Goal: Task Accomplishment & Management: Complete application form

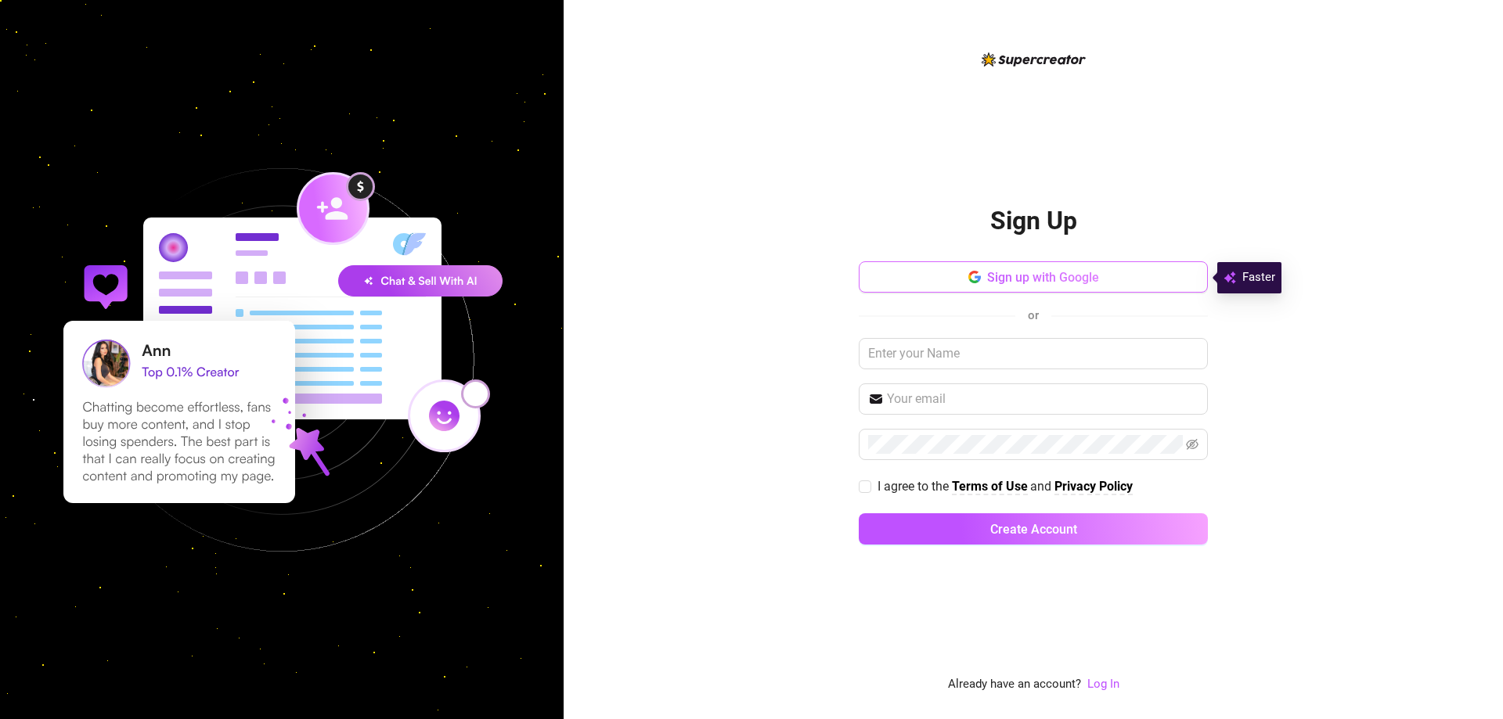
click at [1105, 270] on button "Sign up with Google" at bounding box center [1033, 276] width 349 height 31
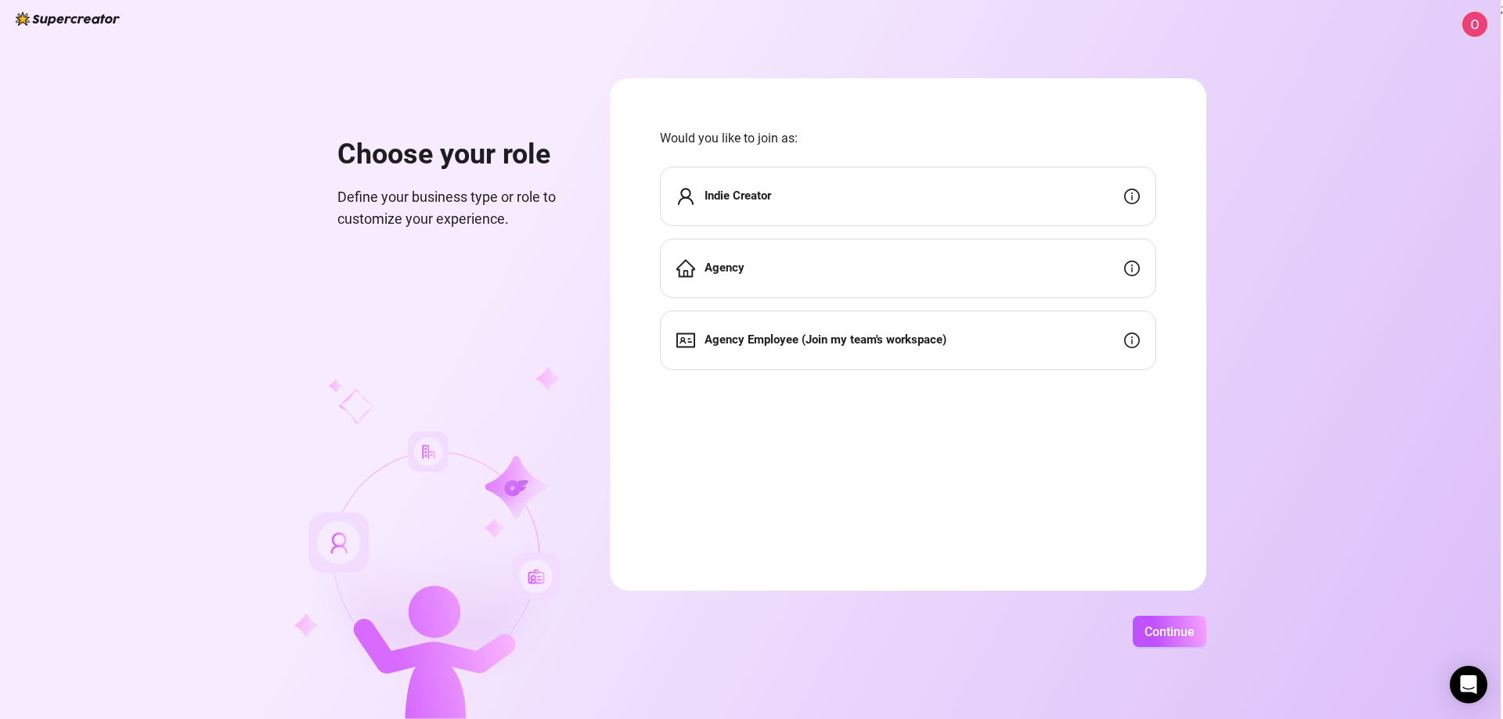
click at [832, 204] on div "Indie Creator" at bounding box center [908, 196] width 496 height 59
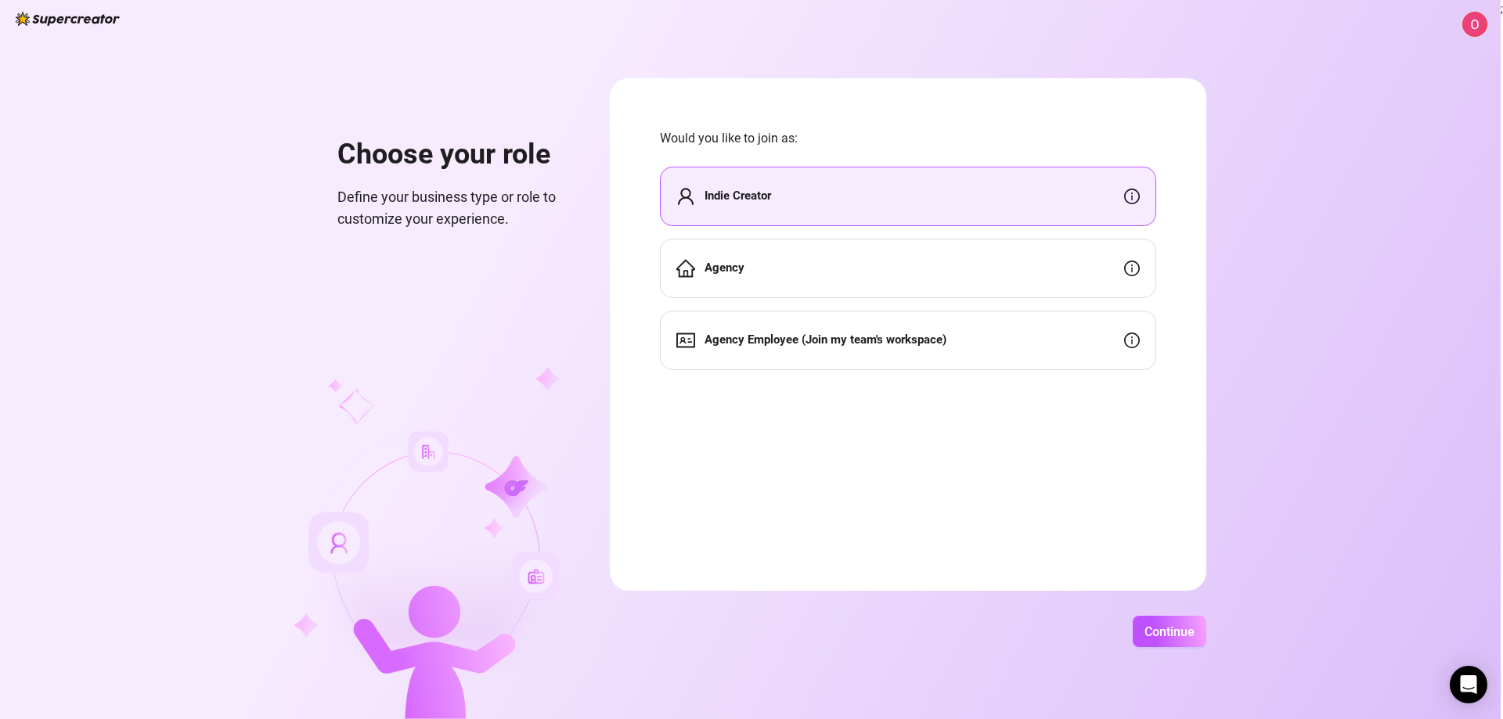
drag, startPoint x: 1172, startPoint y: 636, endPoint x: 1177, endPoint y: 613, distance: 24.0
click at [1174, 637] on span "Continue" at bounding box center [1170, 632] width 50 height 15
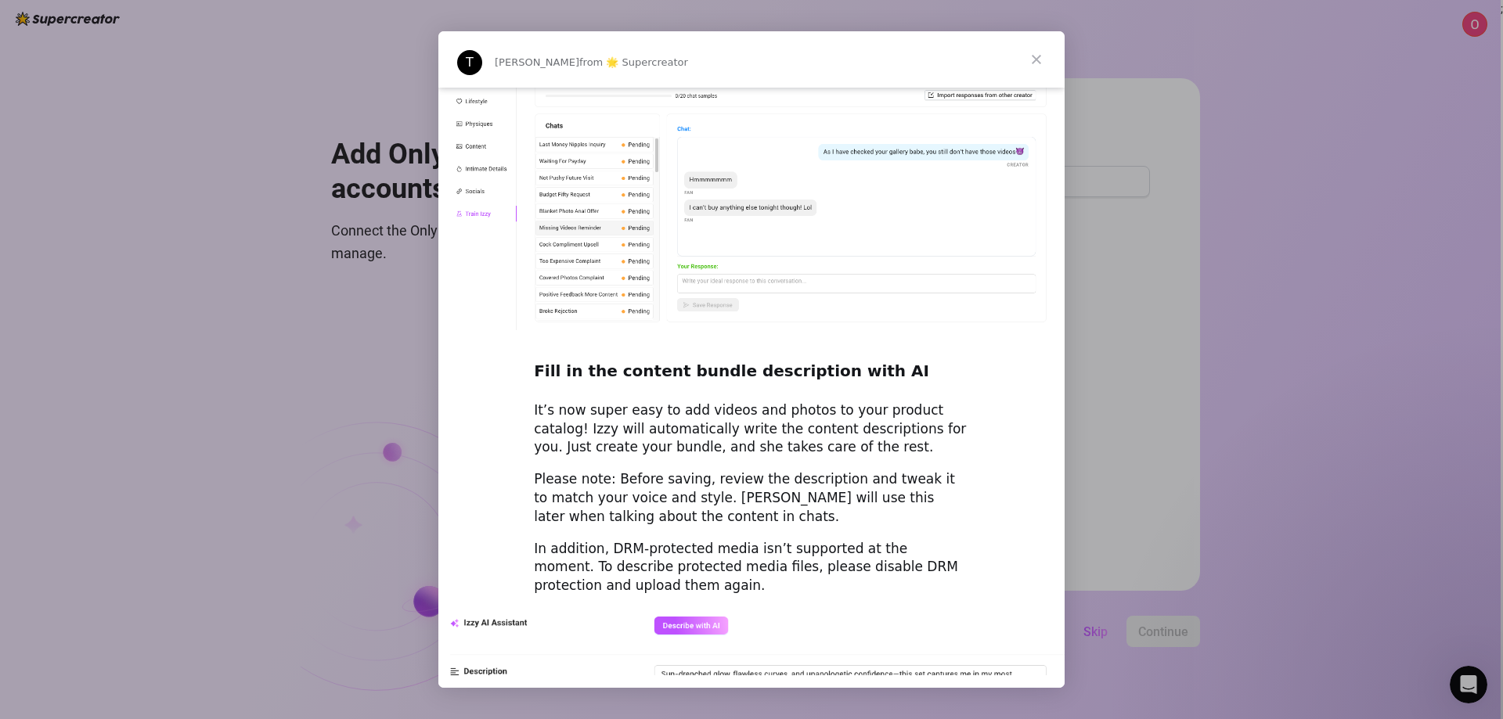
scroll to position [2010, 0]
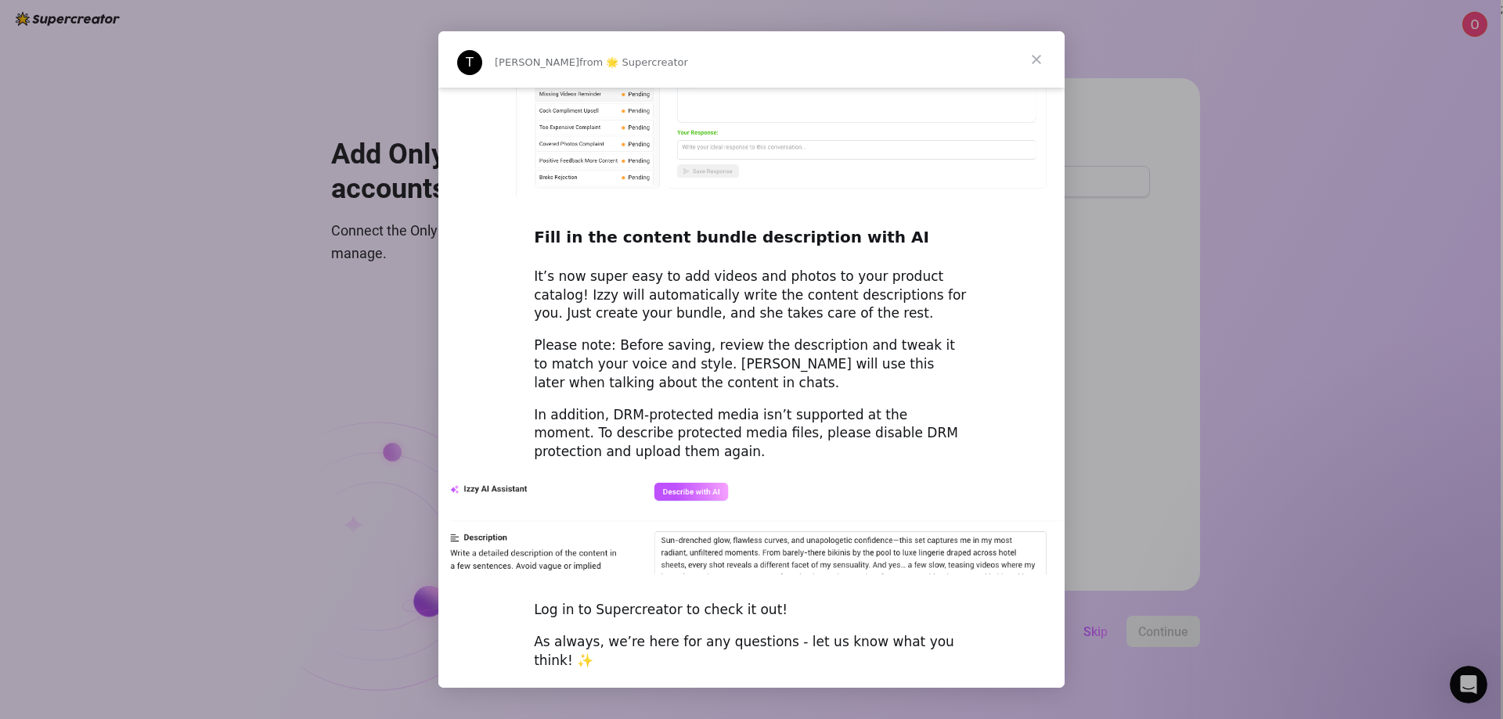
click at [1037, 59] on span "Close" at bounding box center [1036, 59] width 56 height 56
